Goal: Information Seeking & Learning: Learn about a topic

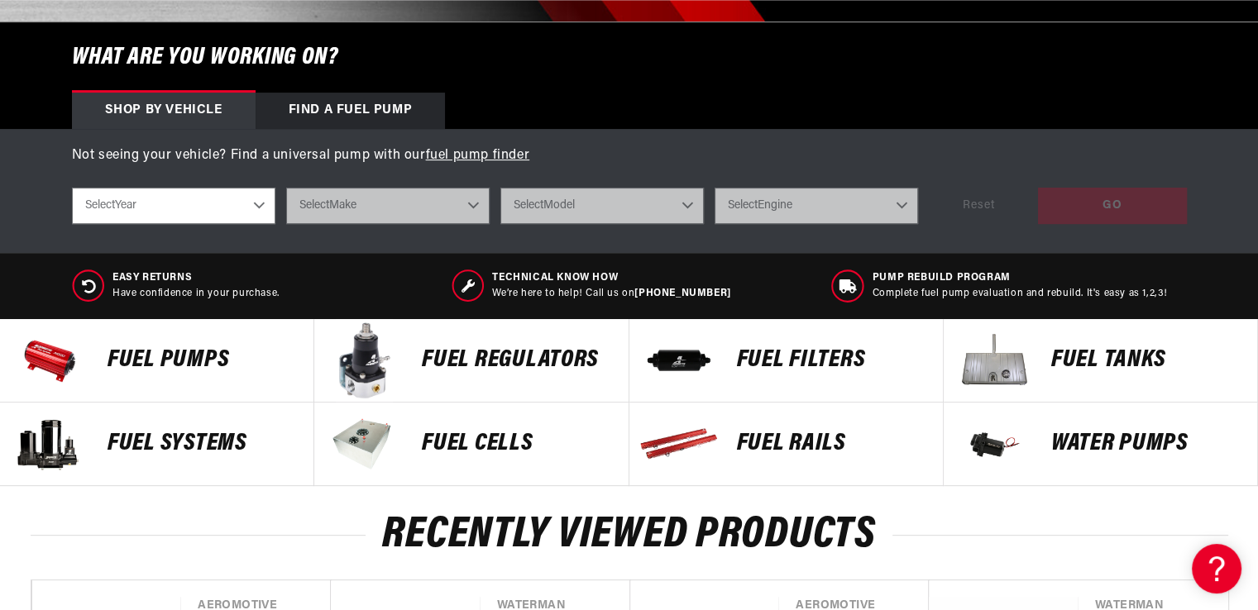
click at [479, 357] on p "FUEL REGULATORS" at bounding box center [516, 360] width 189 height 25
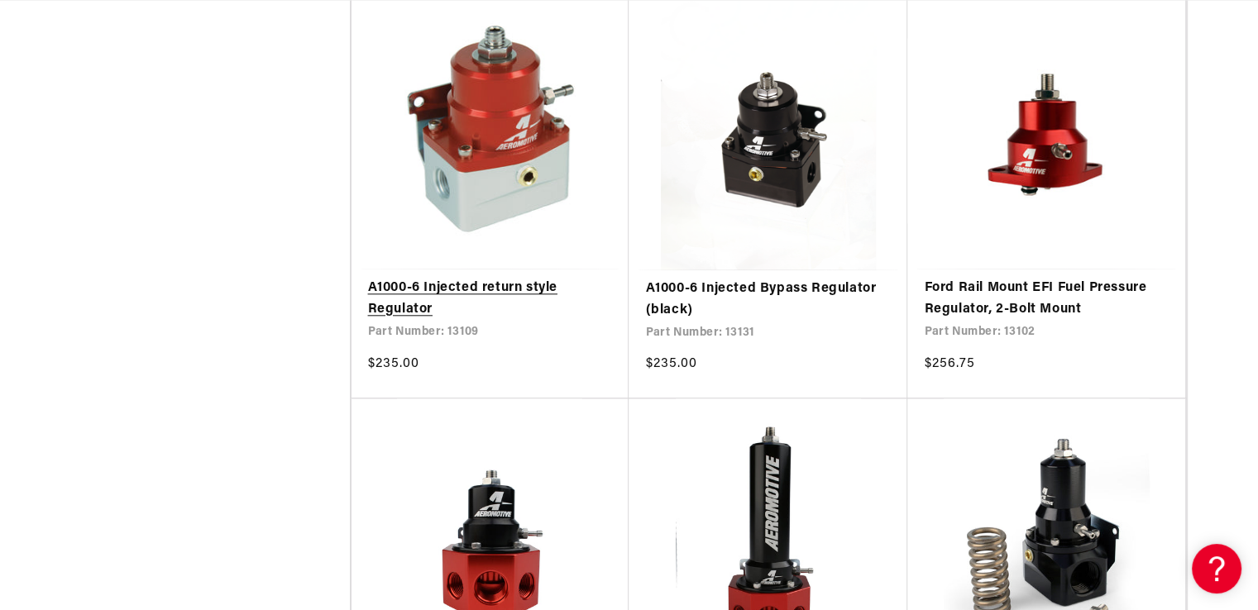
click at [466, 289] on link "A1000-6 Injected return style Regulator" at bounding box center [490, 299] width 245 height 42
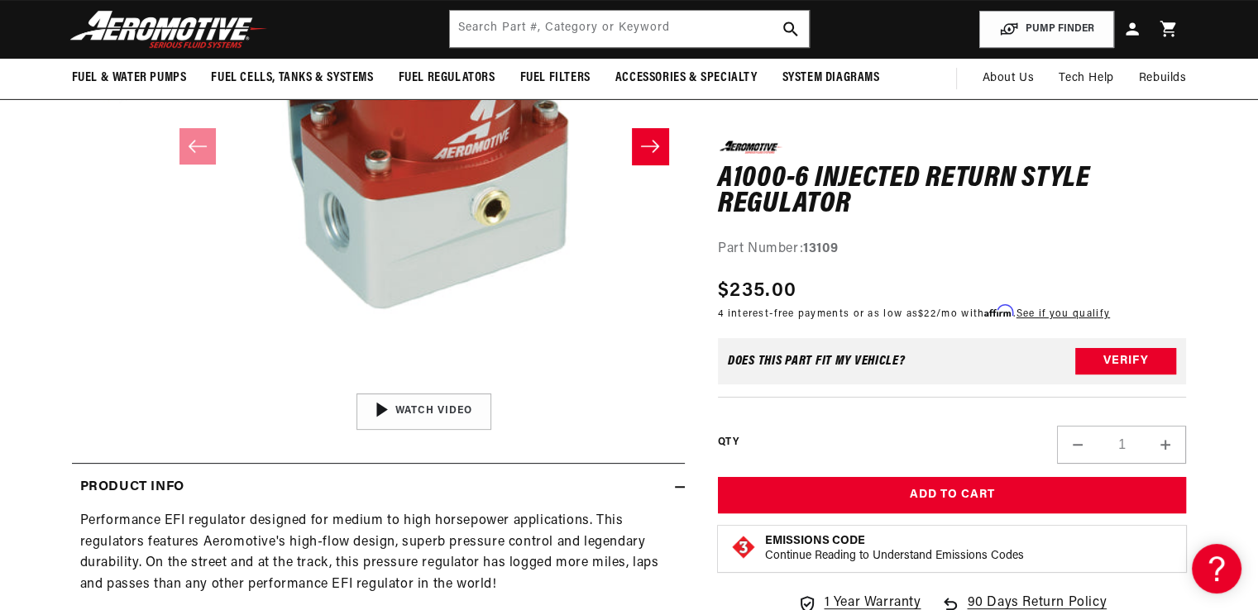
scroll to position [165, 0]
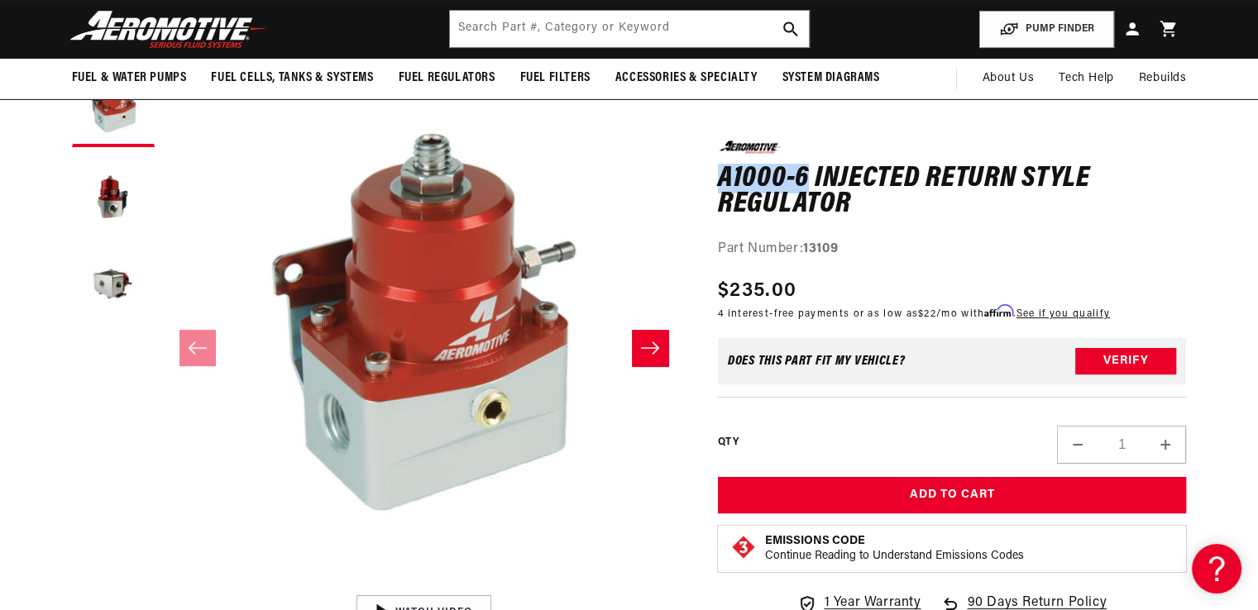
drag, startPoint x: 718, startPoint y: 173, endPoint x: 806, endPoint y: 171, distance: 87.7
click at [806, 171] on h1 "A1000-6 Injected return style Regulator" at bounding box center [952, 191] width 469 height 52
copy h1 "A1000-6"
